Goal: Navigation & Orientation: Find specific page/section

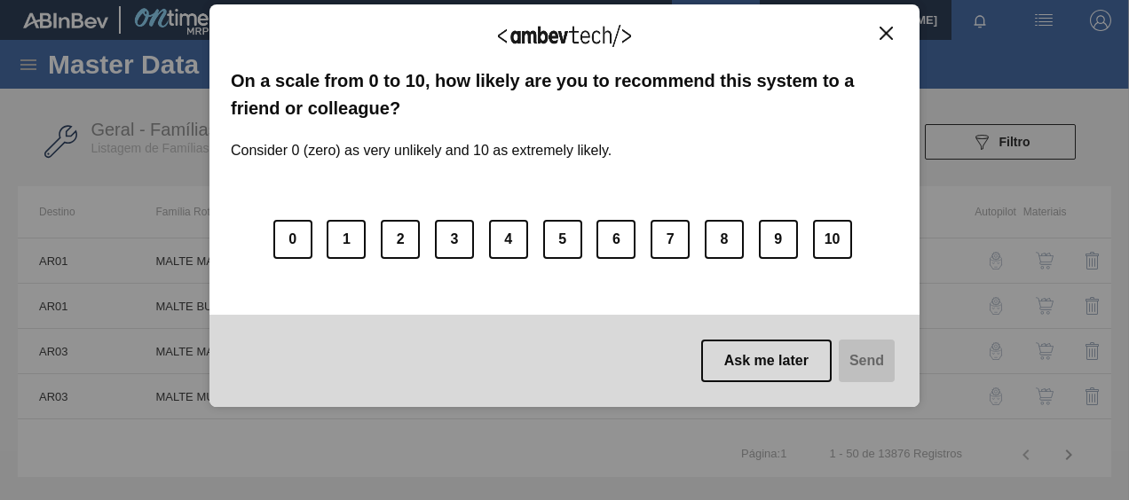
click at [892, 31] on img "Close" at bounding box center [885, 33] width 13 height 13
